Goal: Task Accomplishment & Management: Use online tool/utility

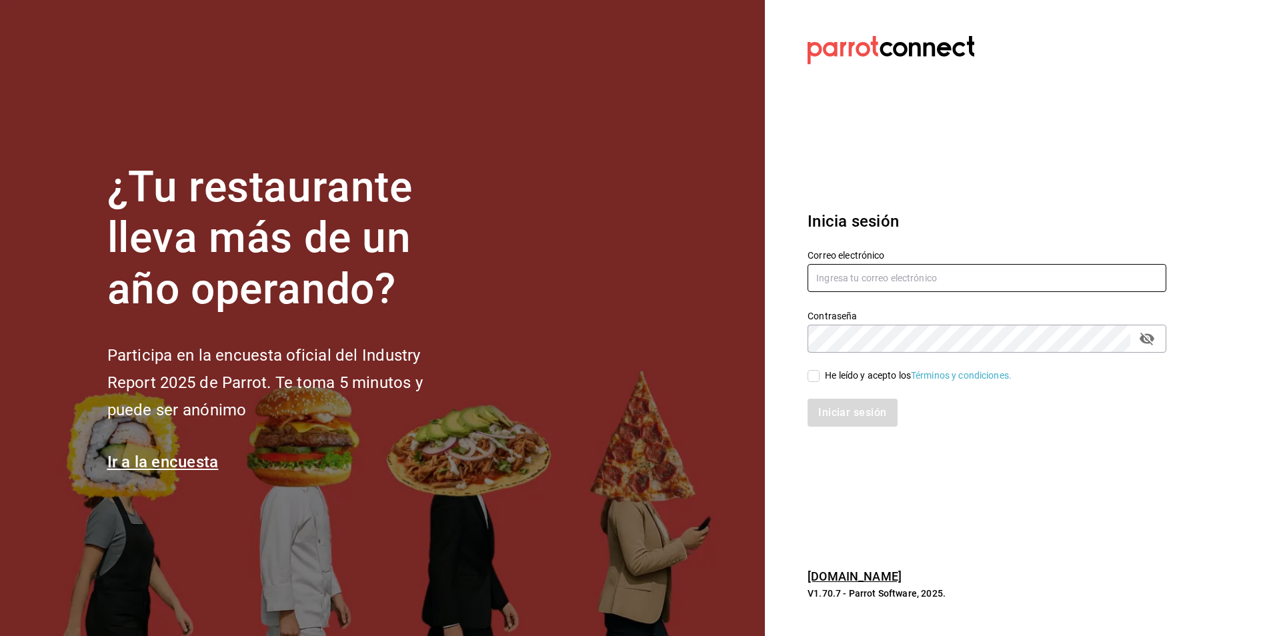
type input "atzhiri.figueroa@costeno.com"
click at [818, 377] on input "He leído y acepto los Términos y condiciones." at bounding box center [813, 376] width 12 height 12
checkbox input "true"
click at [835, 406] on button "Iniciar sesión" at bounding box center [852, 413] width 91 height 28
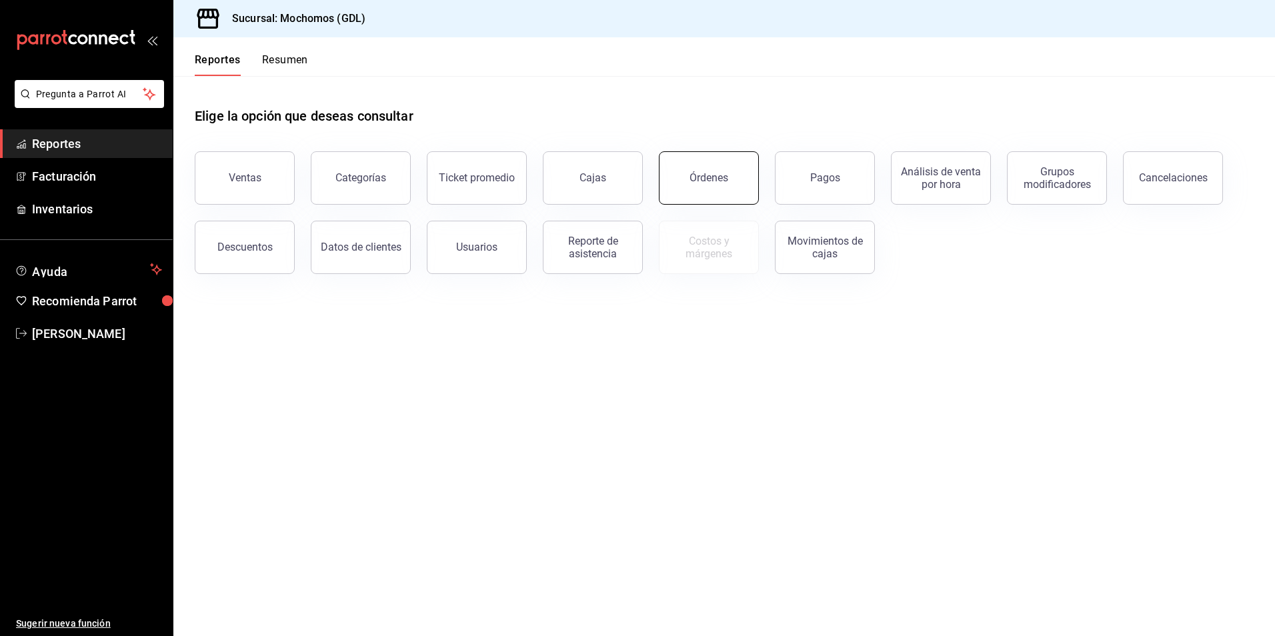
click at [720, 191] on button "Órdenes" at bounding box center [709, 177] width 100 height 53
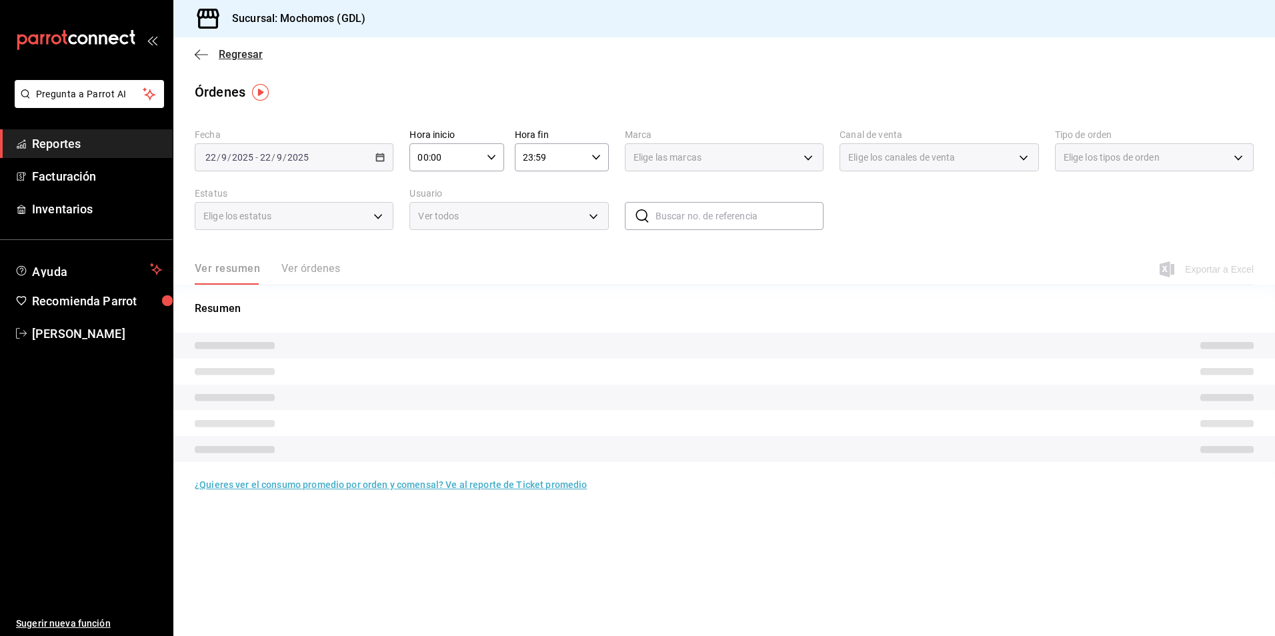
click at [233, 51] on span "Regresar" at bounding box center [241, 54] width 44 height 13
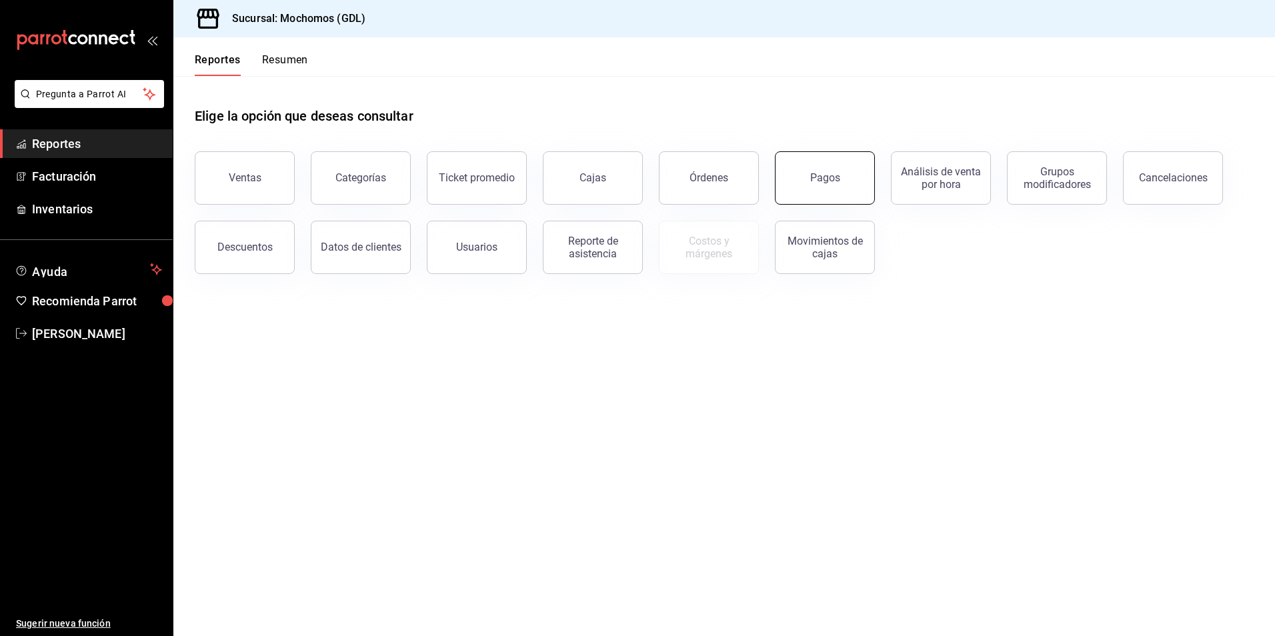
click at [830, 181] on div "Pagos" at bounding box center [825, 177] width 30 height 13
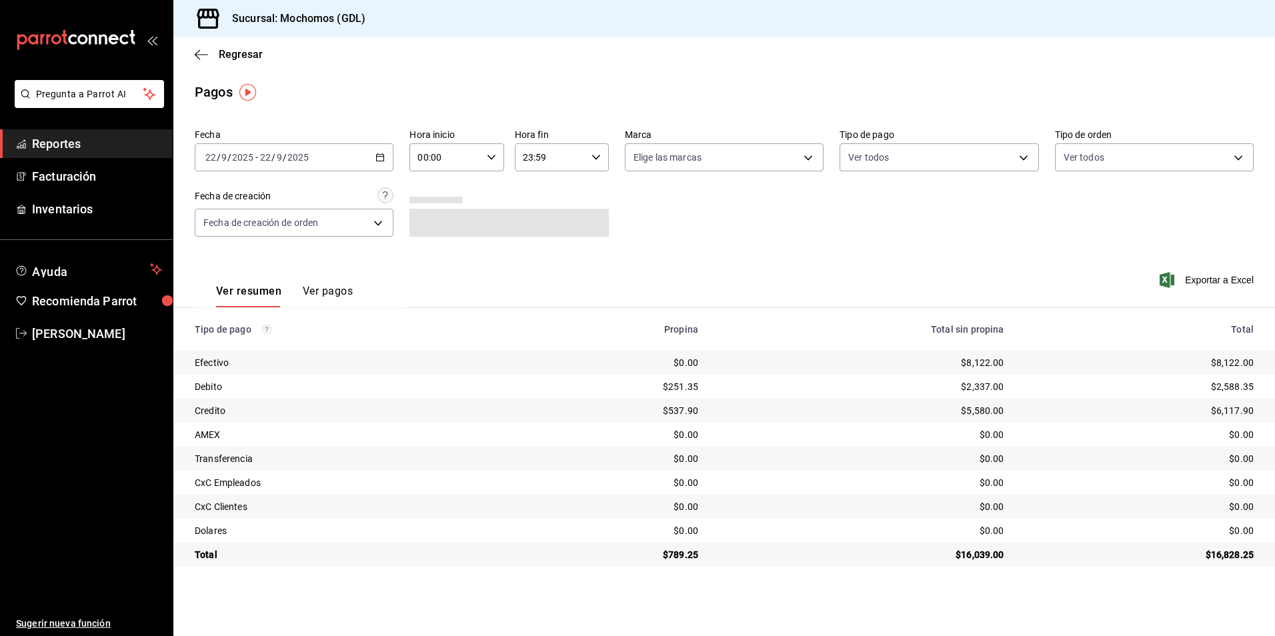
click at [490, 155] on icon "button" at bounding box center [491, 157] width 9 height 9
click at [438, 247] on span "04" at bounding box center [433, 252] width 26 height 11
type input "04:00"
click at [681, 164] on div at bounding box center [637, 318] width 1275 height 636
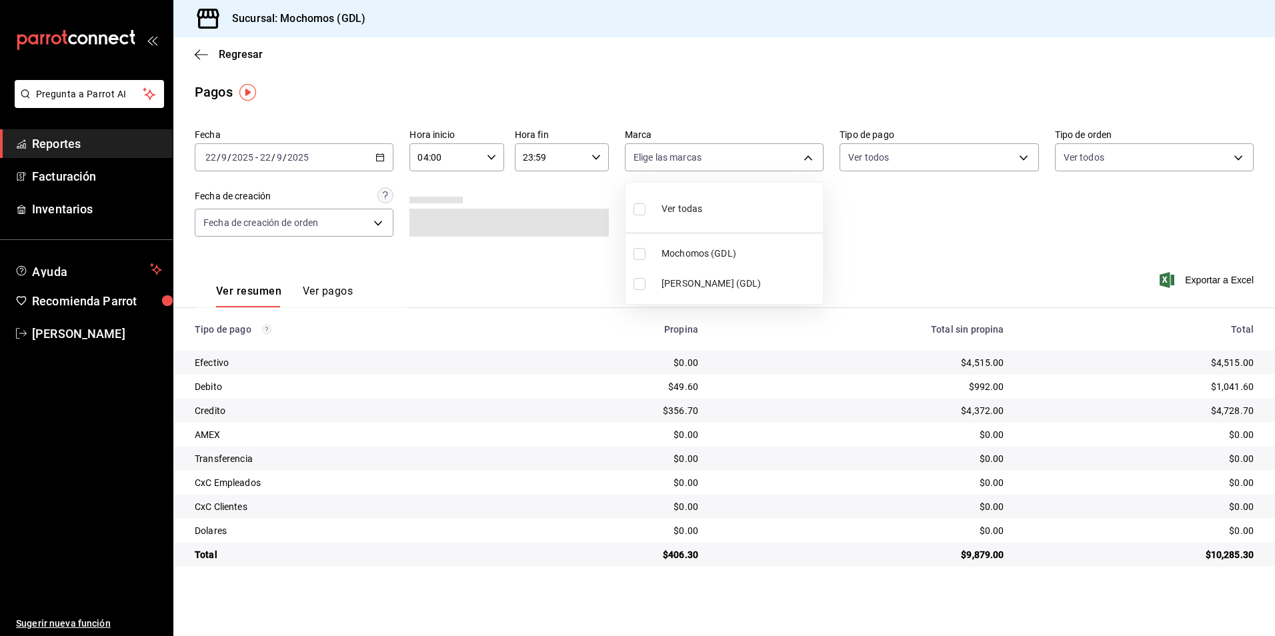
click at [643, 162] on body "Pregunta a Parrot AI Reportes Facturación Inventarios Ayuda Recomienda Parrot […" at bounding box center [637, 318] width 1275 height 636
click at [678, 256] on span "Mochomos (GDL)" at bounding box center [739, 254] width 156 height 14
type input "36c25d4a-7cb0-456c-a434-e981d54830bc"
checkbox input "true"
click at [867, 149] on div at bounding box center [637, 318] width 1275 height 636
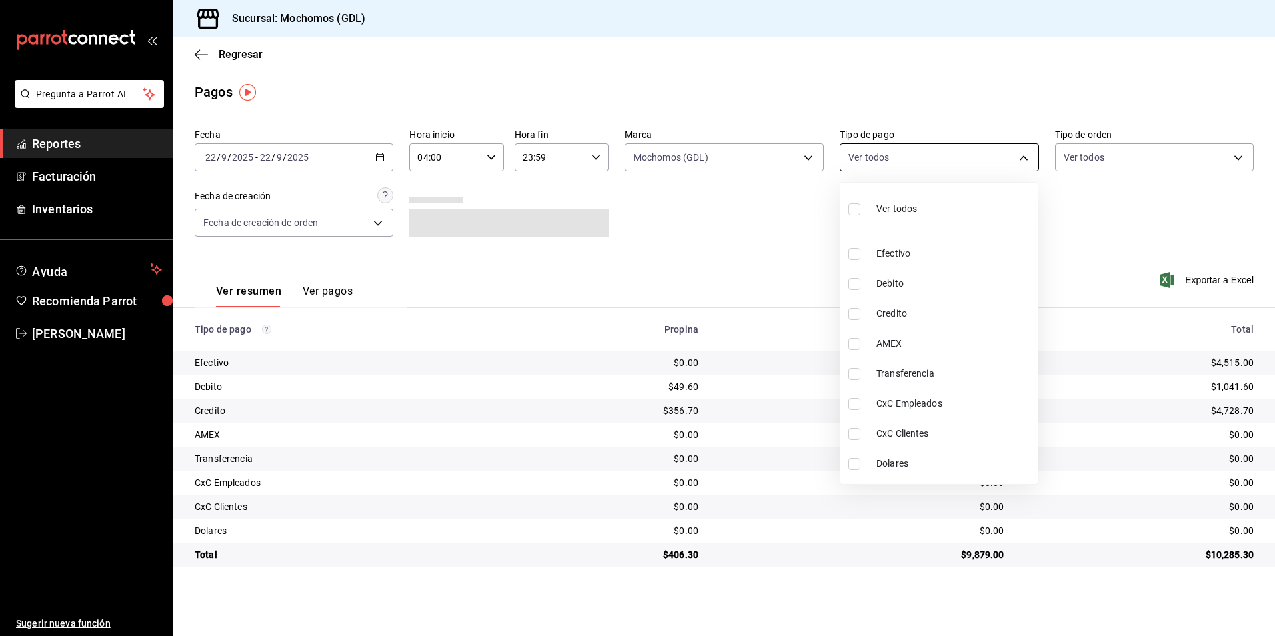
click at [871, 163] on body "Pregunta a Parrot AI Reportes Facturación Inventarios Ayuda Recomienda Parrot […" at bounding box center [637, 318] width 1275 height 636
click at [897, 211] on span "Ver todos" at bounding box center [896, 209] width 41 height 14
type input "43f15ab9-6aaf-467e-828e-46d2c45c5663,c4bdfb15-5497-4aae-ad2b-38852a02f4e8,2255b…"
checkbox input "true"
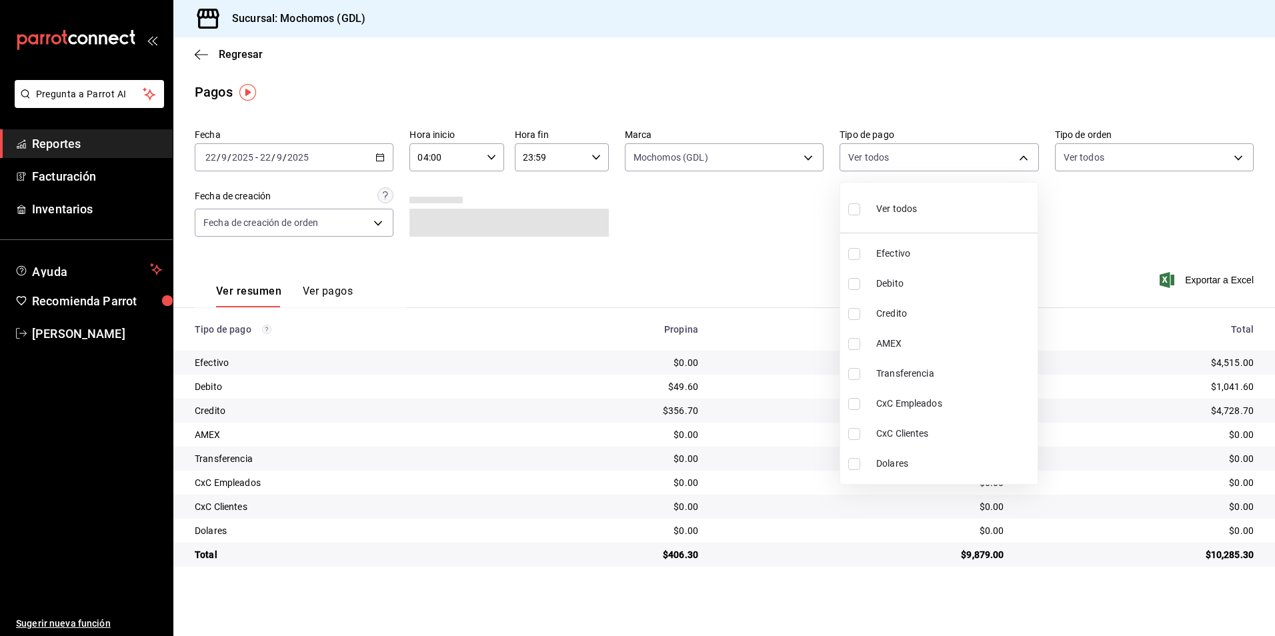
checkbox input "true"
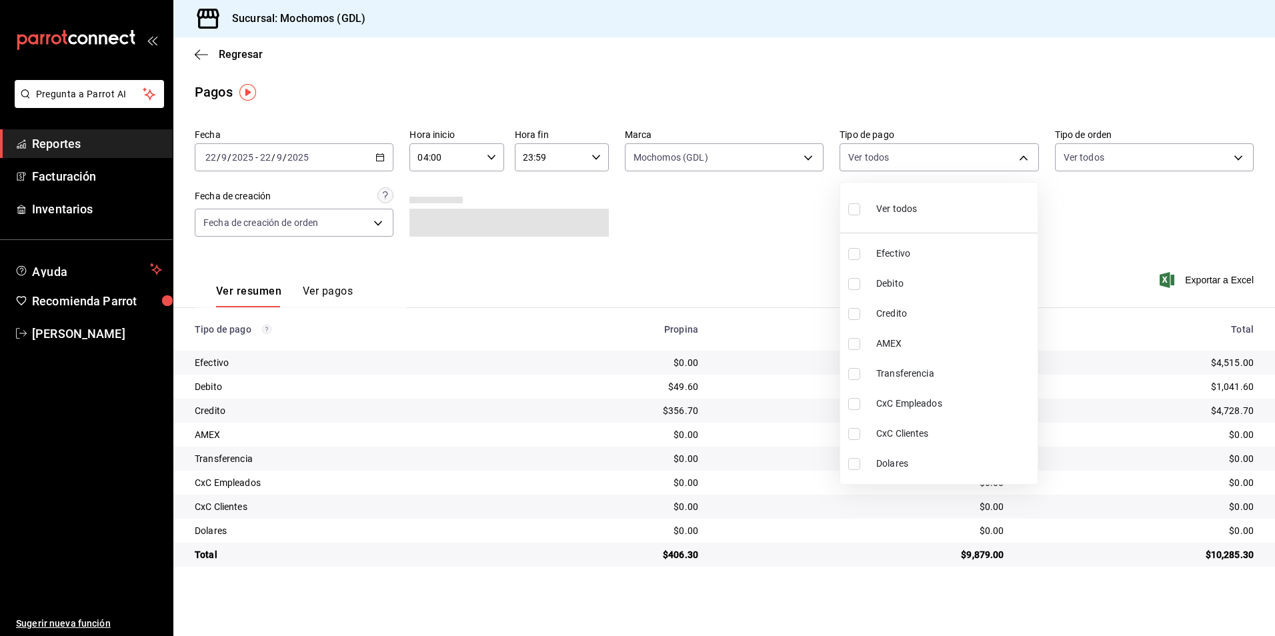
checkbox input "true"
click at [1117, 158] on div at bounding box center [637, 318] width 1275 height 636
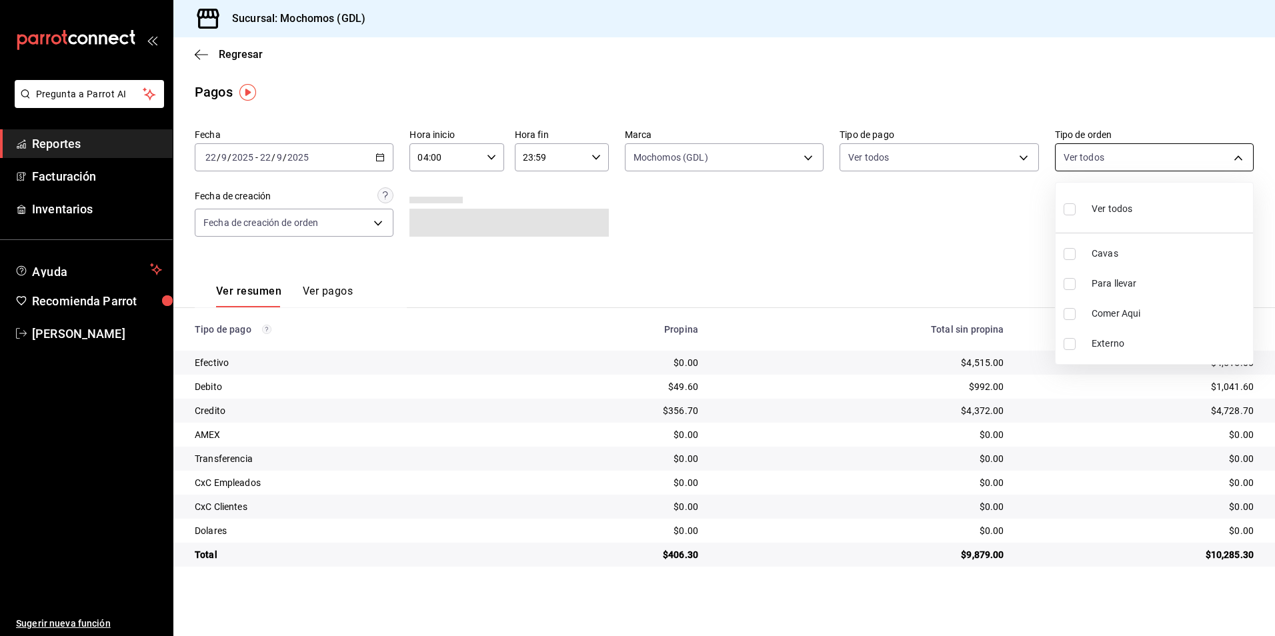
click at [1105, 161] on body "Pregunta a Parrot AI Reportes Facturación Inventarios Ayuda Recomienda Parrot […" at bounding box center [637, 318] width 1275 height 636
click at [1082, 206] on div "Ver todos" at bounding box center [1097, 207] width 69 height 29
type input "c3d0baef-30c0-4718-9d76-caab43e27316,13c4cc4a-99d2-42c0-ba96-c3de8c08c13d,7b791…"
checkbox input "true"
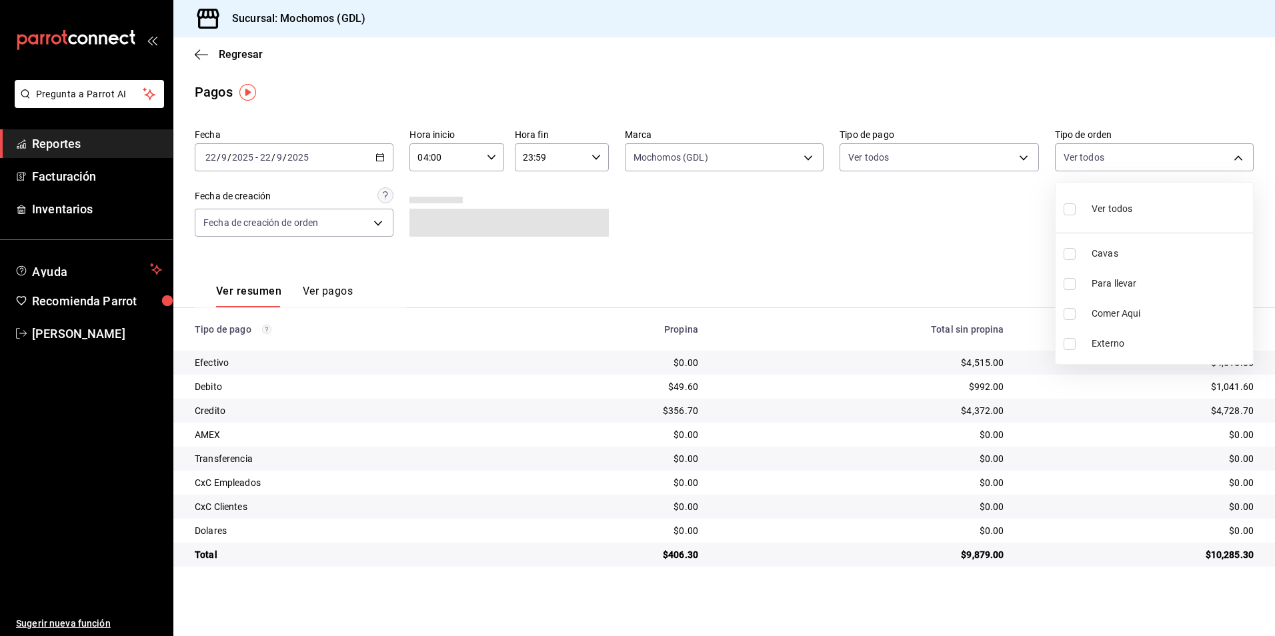
checkbox input "true"
click at [975, 239] on div at bounding box center [637, 318] width 1275 height 636
